Goal: Task Accomplishment & Management: Use online tool/utility

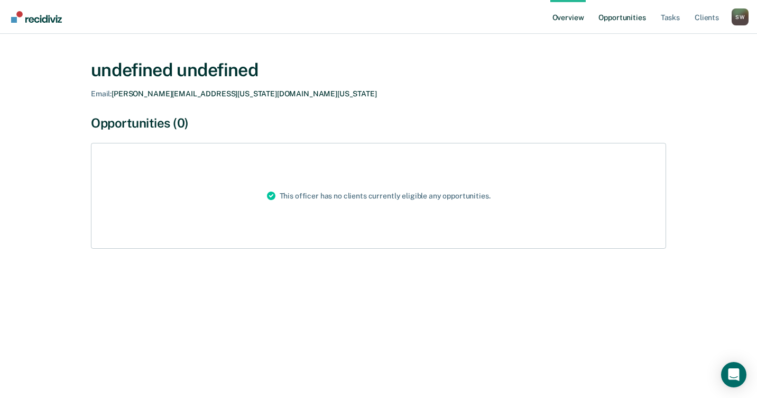
click at [624, 18] on link "Opportunities" at bounding box center [621, 17] width 51 height 34
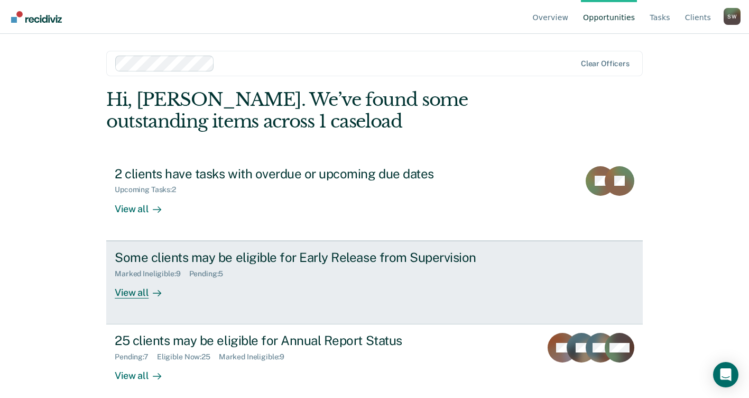
click at [252, 258] on div "Some clients may be eligible for Early Release from Supervision" at bounding box center [300, 257] width 371 height 15
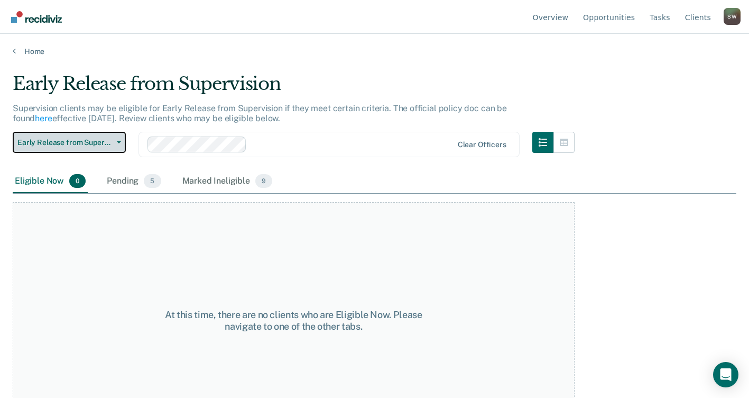
click at [118, 142] on icon "button" at bounding box center [119, 142] width 4 height 2
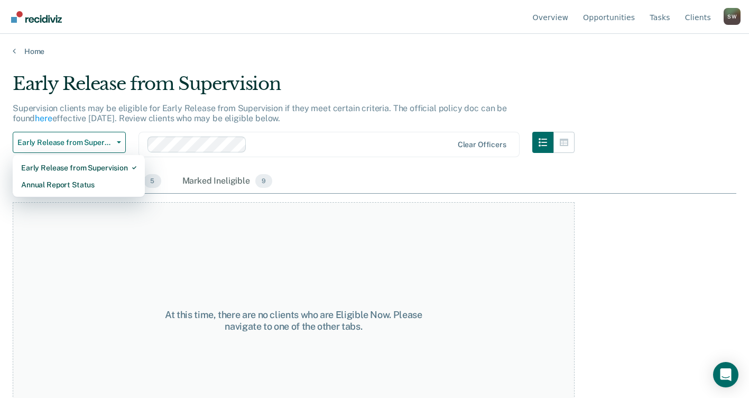
click at [225, 246] on div "At this time, there are no clients who are Eligible Now. Please navigate to one…" at bounding box center [294, 320] width 562 height 237
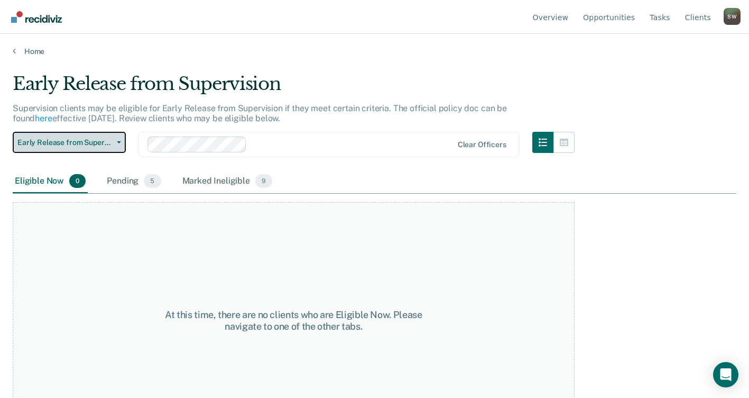
click at [122, 142] on button "Early Release from Supervision" at bounding box center [69, 142] width 113 height 21
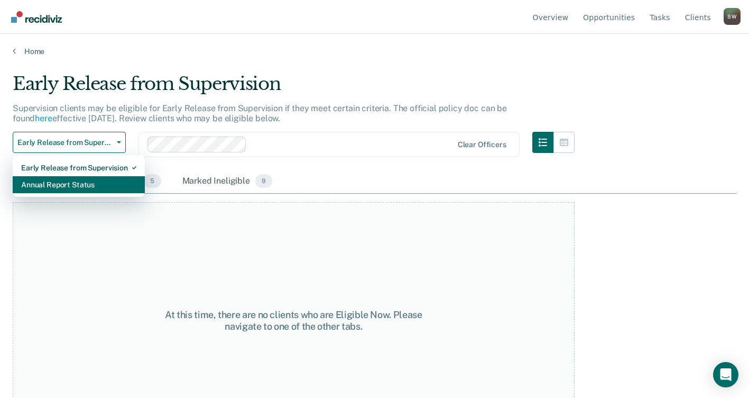
click at [88, 183] on div "Annual Report Status" at bounding box center [78, 184] width 115 height 17
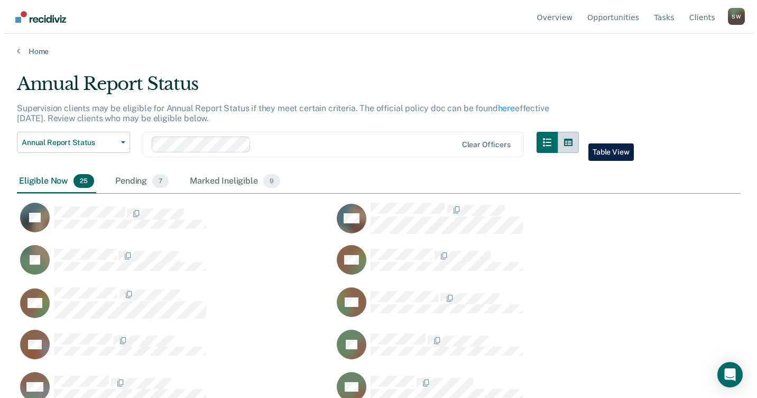
scroll to position [237, 716]
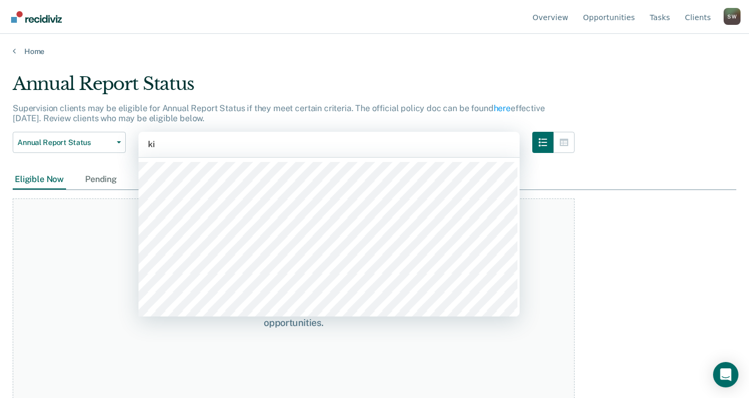
type input "[PERSON_NAME]"
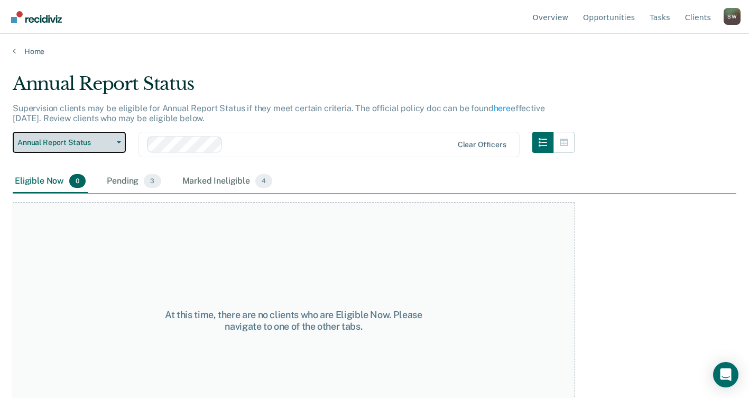
click at [121, 141] on button "Annual Report Status" at bounding box center [69, 142] width 113 height 21
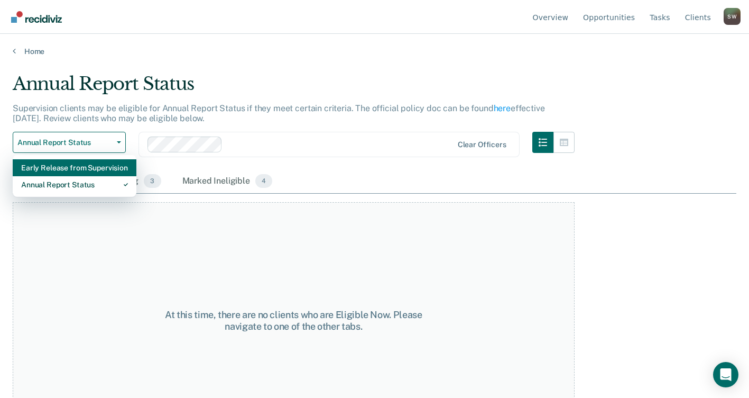
click at [96, 168] on div "Early Release from Supervision" at bounding box center [74, 167] width 107 height 17
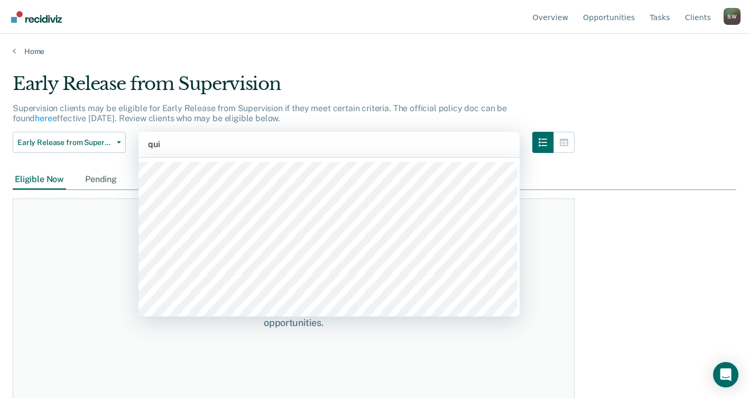
type input "quin"
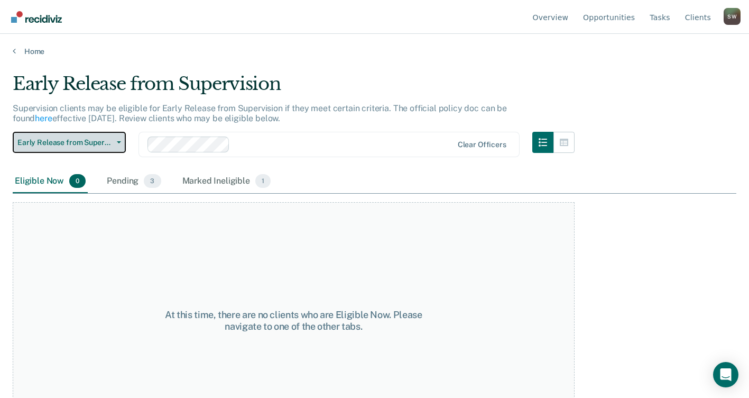
click at [119, 141] on icon "button" at bounding box center [119, 142] width 4 height 2
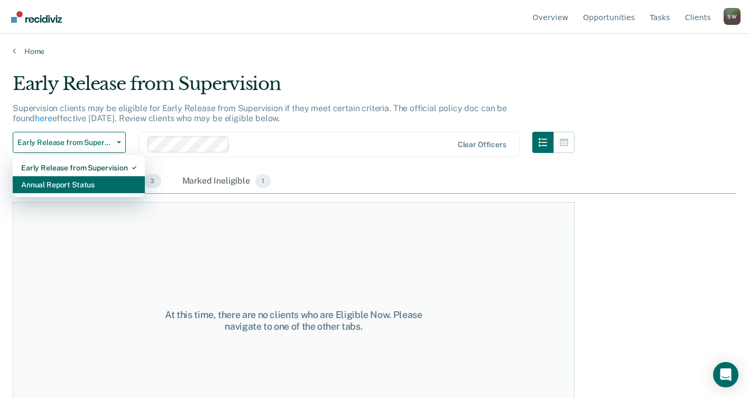
click at [85, 188] on div "Annual Report Status" at bounding box center [78, 184] width 115 height 17
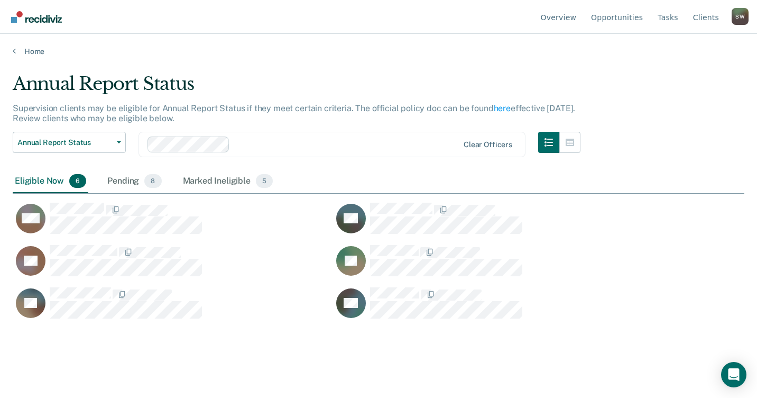
scroll to position [237, 724]
